Goal: Task Accomplishment & Management: Manage account settings

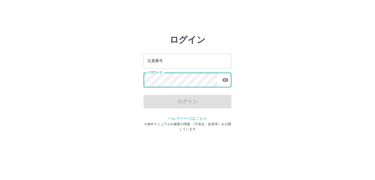
click at [177, 65] on input "社員番号" at bounding box center [188, 61] width 88 height 15
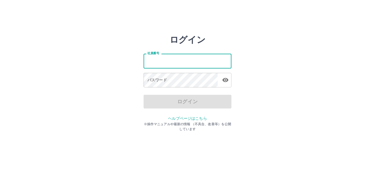
type input "*******"
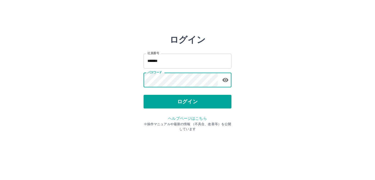
click at [168, 117] on div "ヘルプページはこちら ※操作マニュアルや最新の情報 （不具合、改善等）を公開しています" at bounding box center [188, 123] width 88 height 16
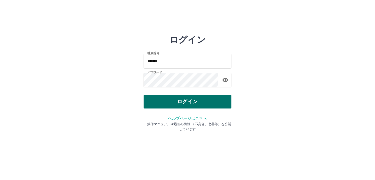
click at [178, 104] on button "ログイン" at bounding box center [188, 102] width 88 height 14
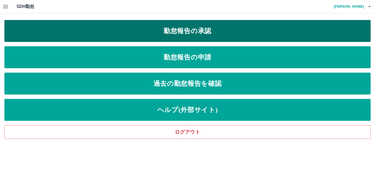
click at [141, 38] on link "勤怠報告の承認" at bounding box center [187, 31] width 366 height 22
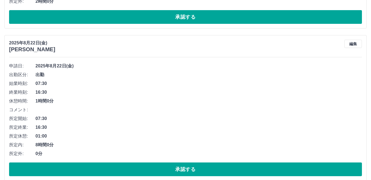
scroll to position [192, 0]
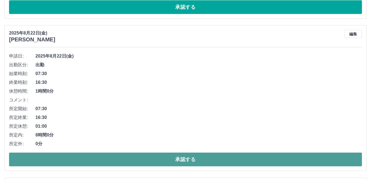
click at [107, 161] on button "承認する" at bounding box center [185, 160] width 352 height 14
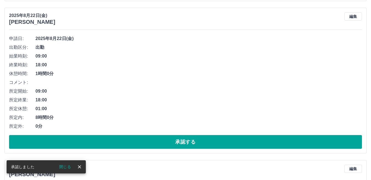
scroll to position [220, 0]
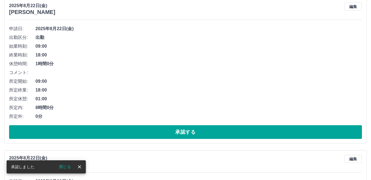
click at [127, 125] on div "申請日: 2025年8月22日(金) 出勤区分: 出勤 始業時刻: 09:00 終業時刻: 18:00 休憩時間: 1時間0分 コメント: 所定開始: 09:…" at bounding box center [185, 81] width 352 height 115
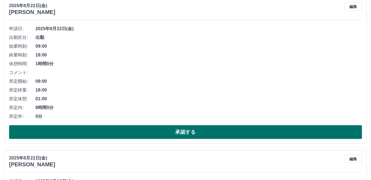
click at [127, 129] on button "承認する" at bounding box center [185, 133] width 352 height 14
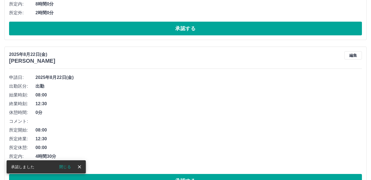
scroll to position [190, 0]
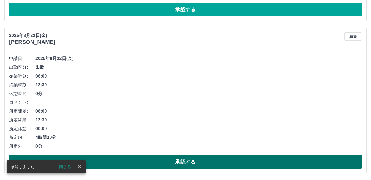
click at [127, 162] on button "承認する" at bounding box center [185, 162] width 352 height 14
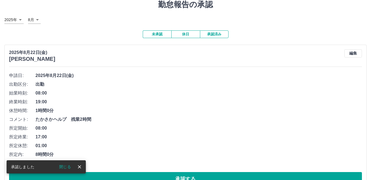
scroll to position [10, 0]
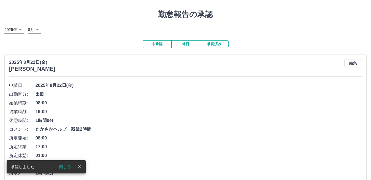
click at [150, 46] on button "未承認" at bounding box center [157, 44] width 29 height 8
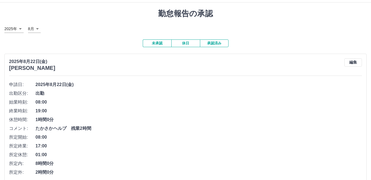
scroll to position [0, 0]
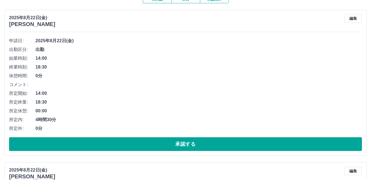
scroll to position [82, 0]
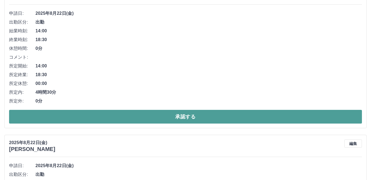
click at [96, 119] on button "承認する" at bounding box center [185, 117] width 352 height 14
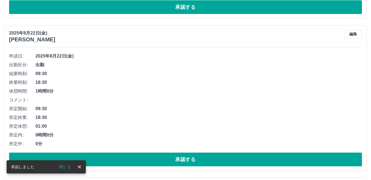
scroll to position [40, 0]
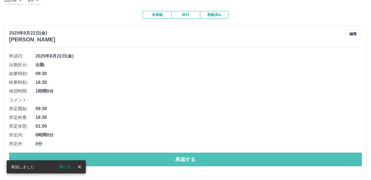
click at [94, 158] on button "承認する" at bounding box center [185, 160] width 352 height 14
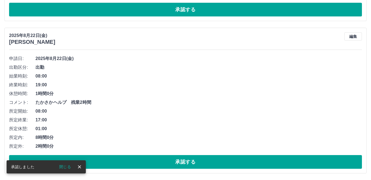
scroll to position [52, 0]
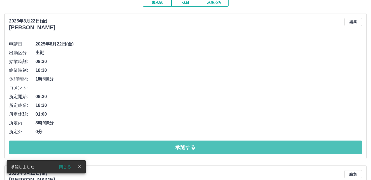
drag, startPoint x: 120, startPoint y: 147, endPoint x: 118, endPoint y: 144, distance: 3.1
click at [119, 147] on button "承認する" at bounding box center [185, 148] width 352 height 14
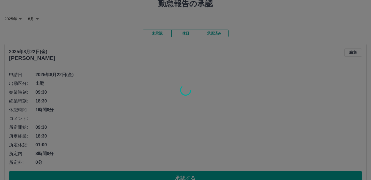
scroll to position [0, 0]
